Goal: Task Accomplishment & Management: Use online tool/utility

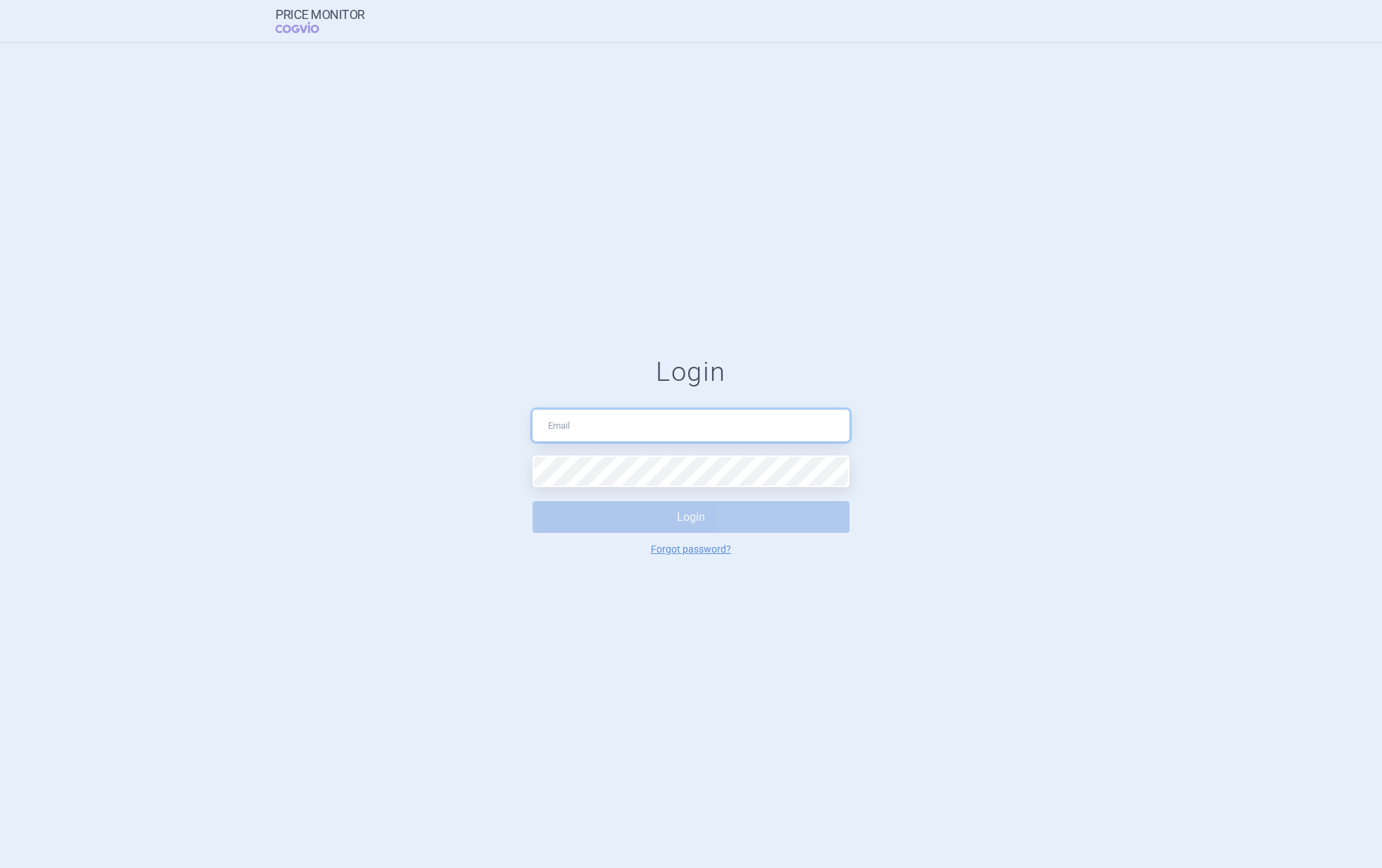
click at [580, 430] on input "text" at bounding box center [691, 426] width 317 height 32
paste input "petr.urbanek@cogvio.com"
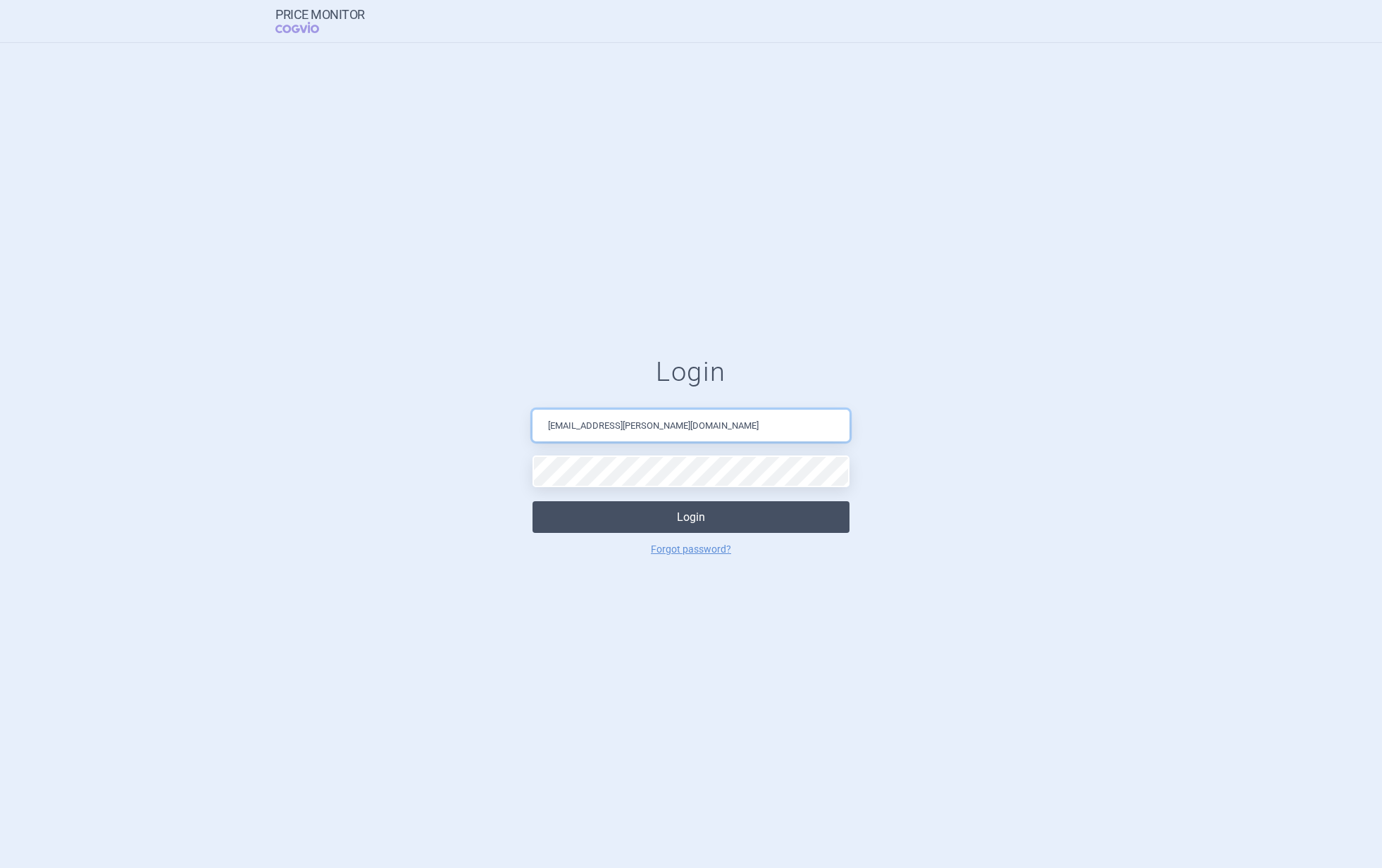
type input "petr.urbanek@cogvio.com"
click at [689, 527] on button "Login" at bounding box center [691, 517] width 317 height 32
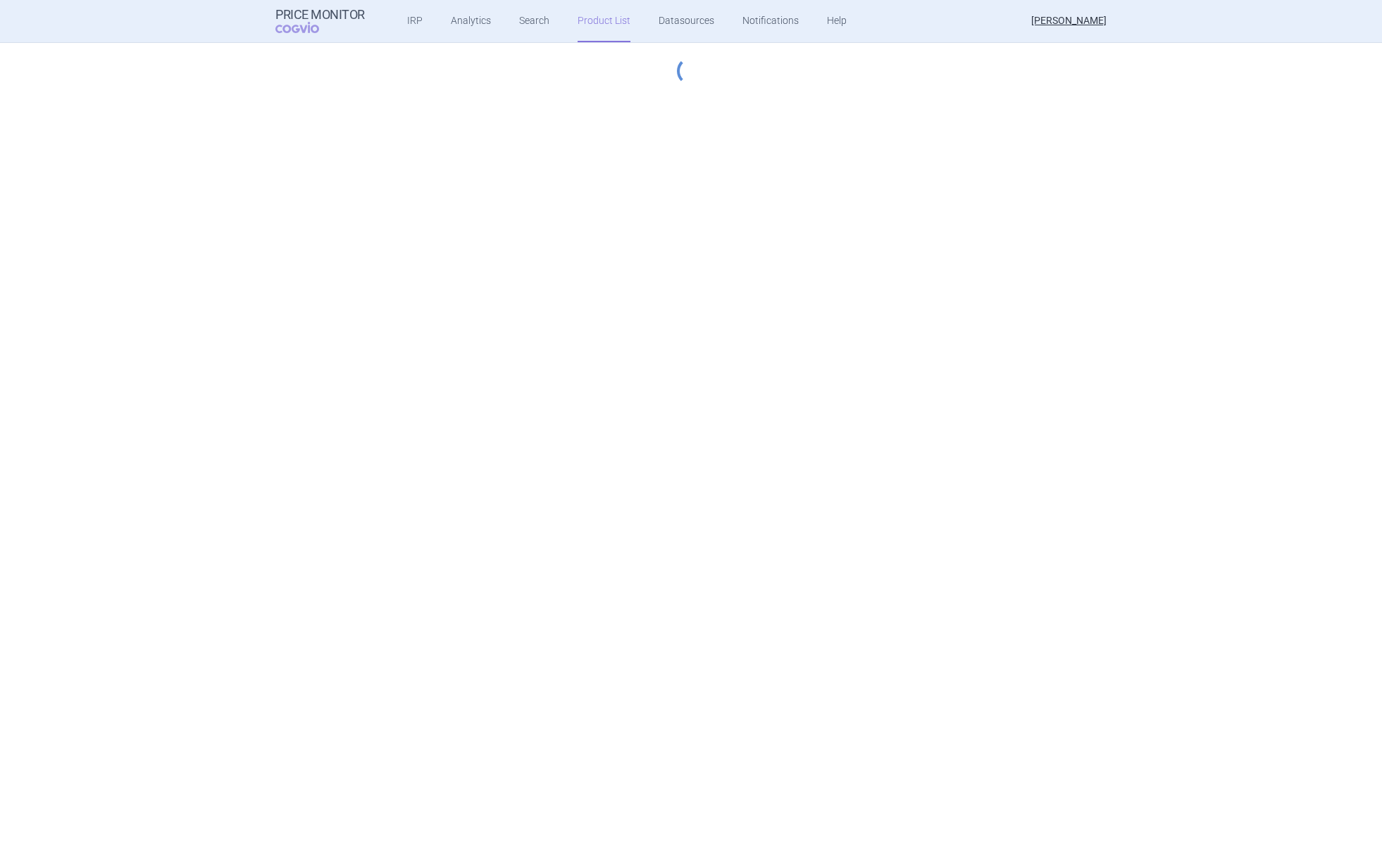
select select "hungary-included"
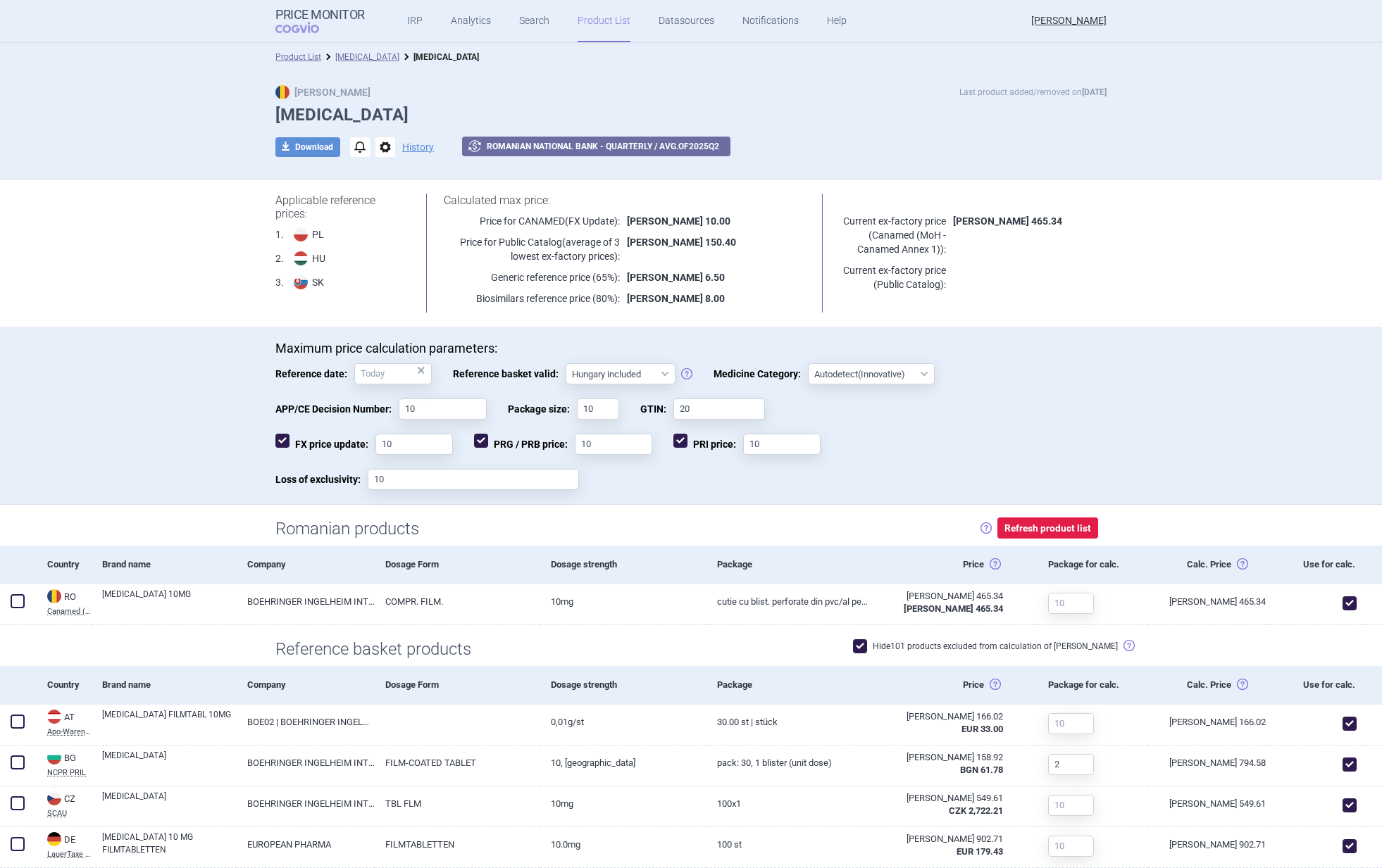
click at [765, 46] on div "Product List Jardiance Jardiance" at bounding box center [691, 57] width 1382 height 28
